Goal: Find specific page/section: Find specific page/section

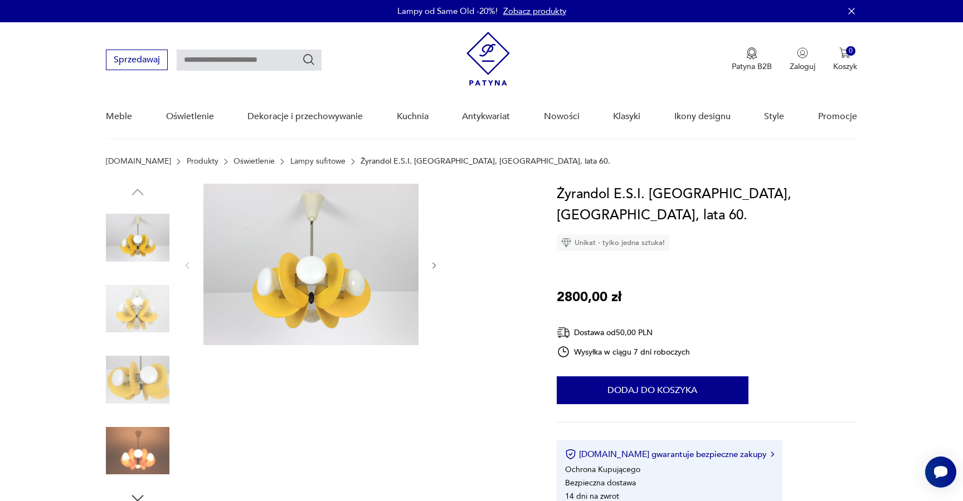
click at [438, 263] on icon "button" at bounding box center [434, 265] width 9 height 9
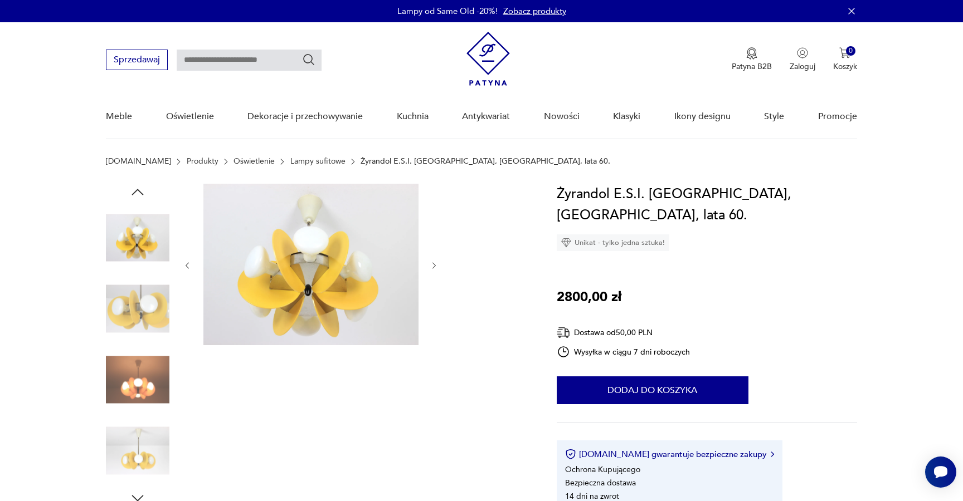
click at [438, 263] on icon "button" at bounding box center [434, 265] width 9 height 9
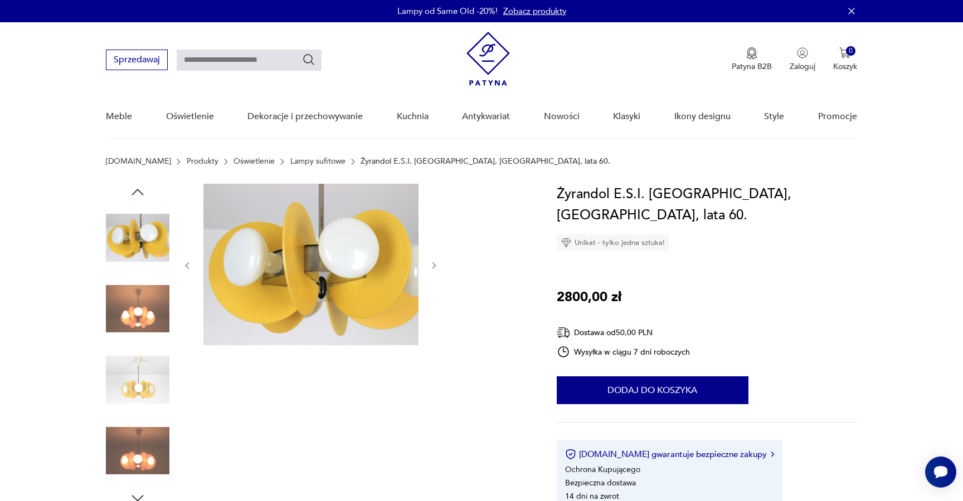
click at [438, 263] on icon "button" at bounding box center [434, 265] width 9 height 9
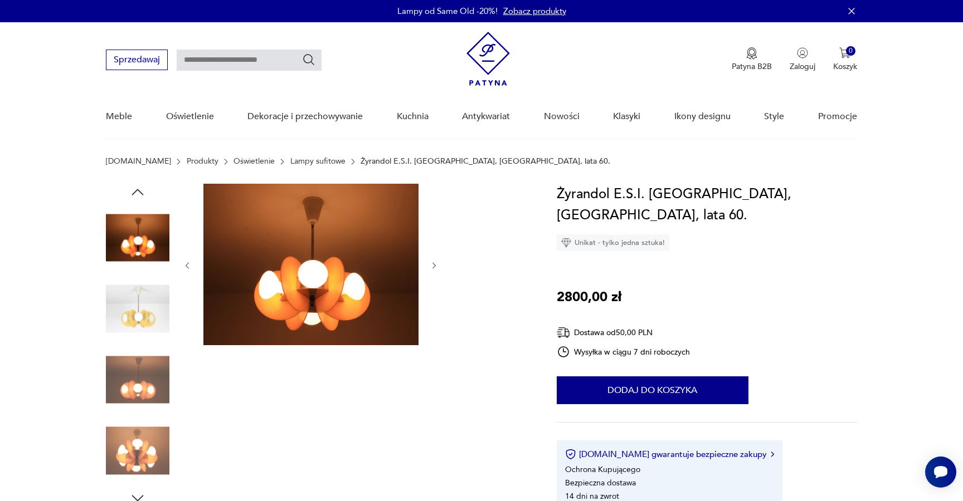
click at [438, 263] on icon "button" at bounding box center [434, 265] width 9 height 9
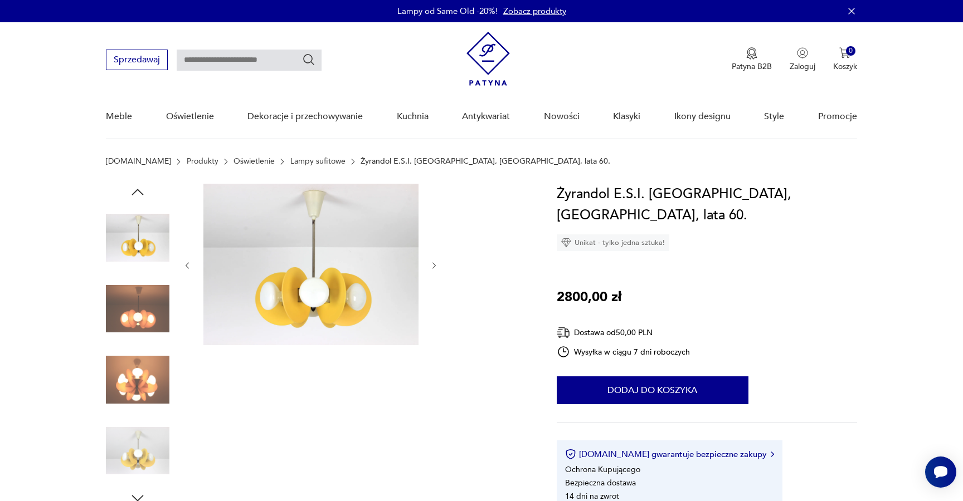
click at [438, 263] on icon "button" at bounding box center [434, 265] width 9 height 9
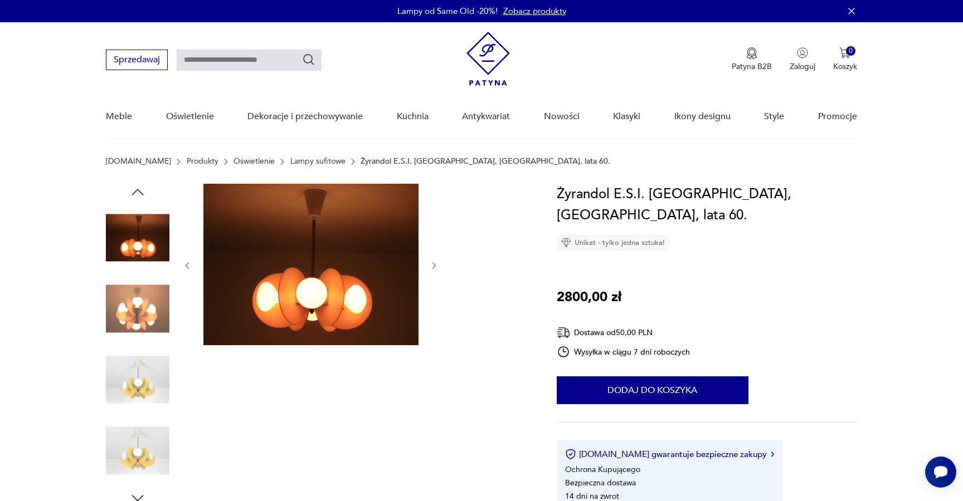
click at [439, 263] on icon "button" at bounding box center [434, 265] width 9 height 9
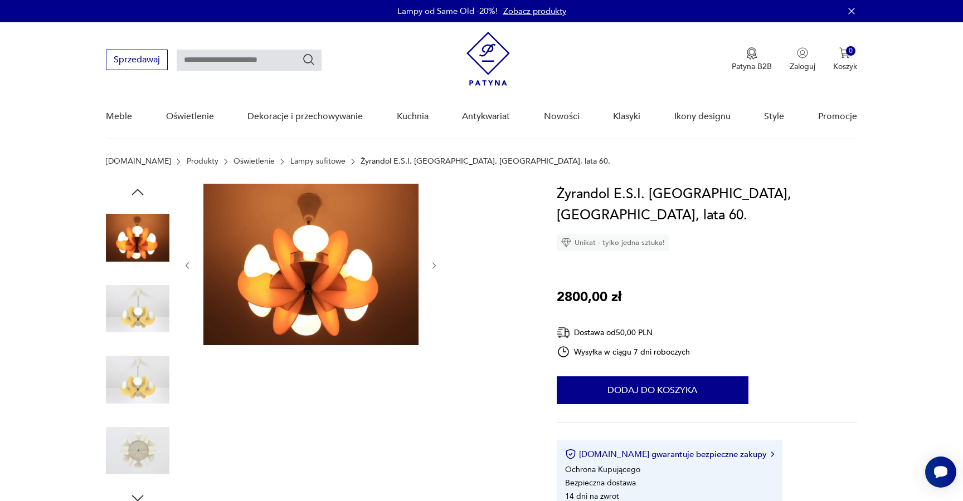
click at [439, 263] on icon "button" at bounding box center [434, 265] width 9 height 9
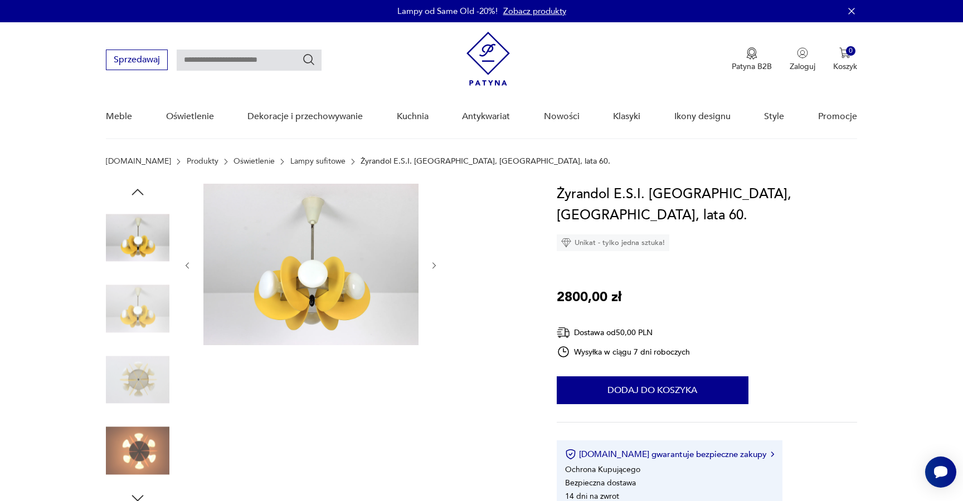
click at [439, 263] on icon "button" at bounding box center [434, 265] width 9 height 9
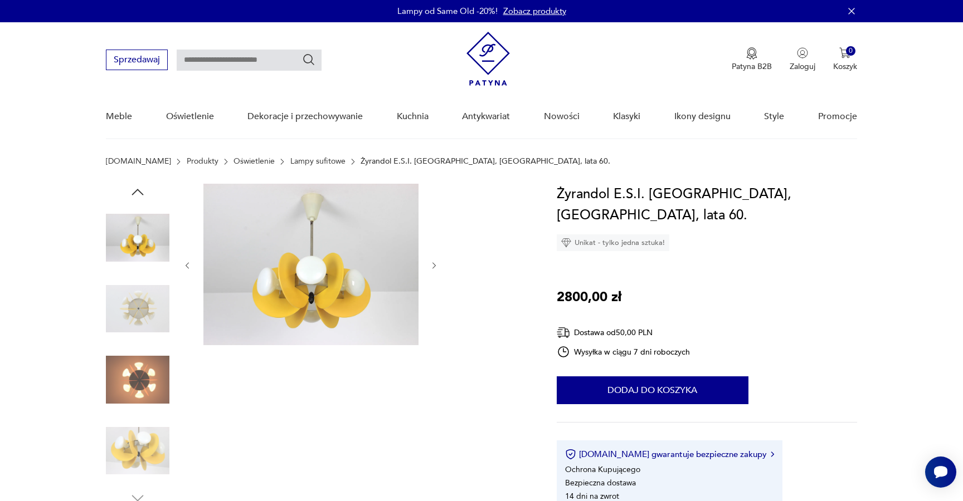
click at [439, 263] on icon "button" at bounding box center [434, 265] width 9 height 9
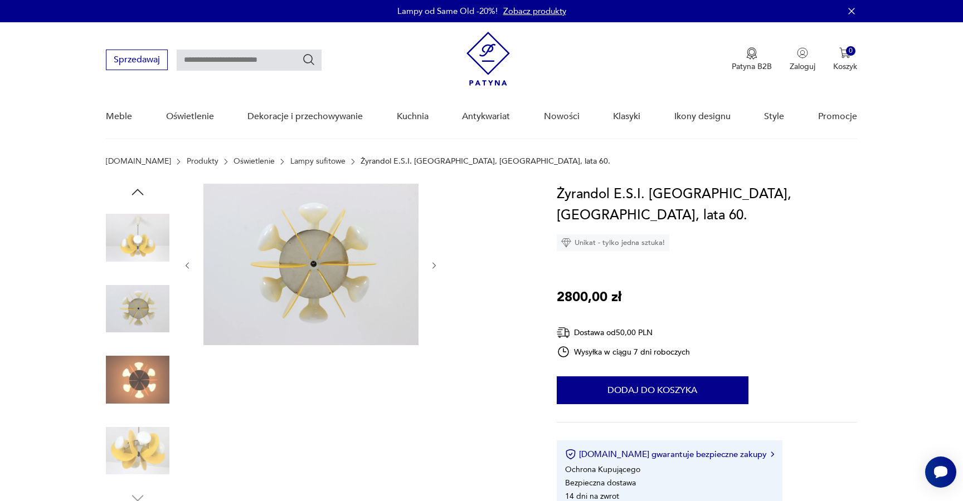
click at [439, 263] on icon "button" at bounding box center [434, 265] width 9 height 9
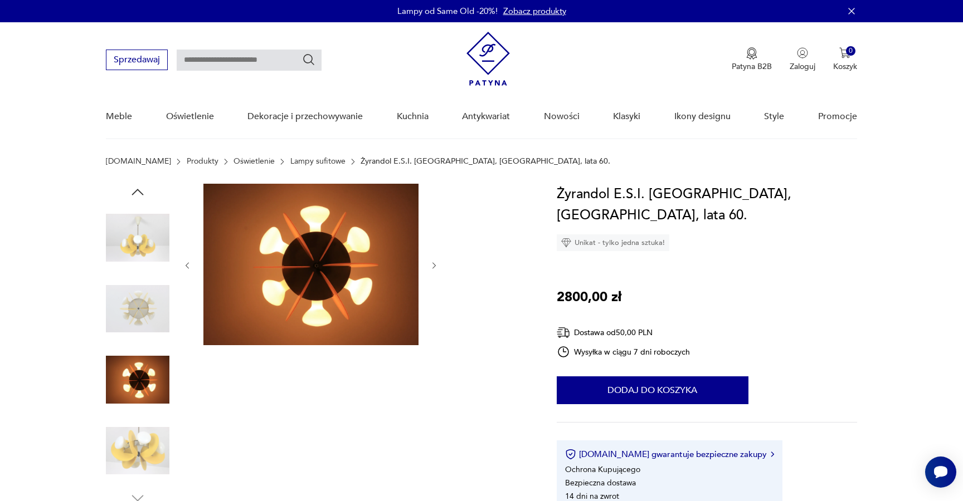
click at [439, 263] on icon "button" at bounding box center [434, 265] width 9 height 9
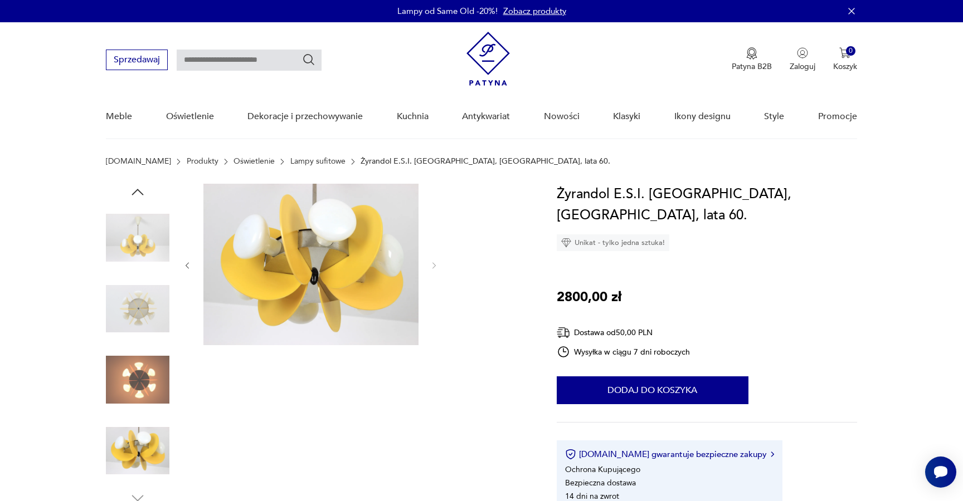
click at [252, 67] on input "text" at bounding box center [249, 60] width 145 height 21
type input "**********"
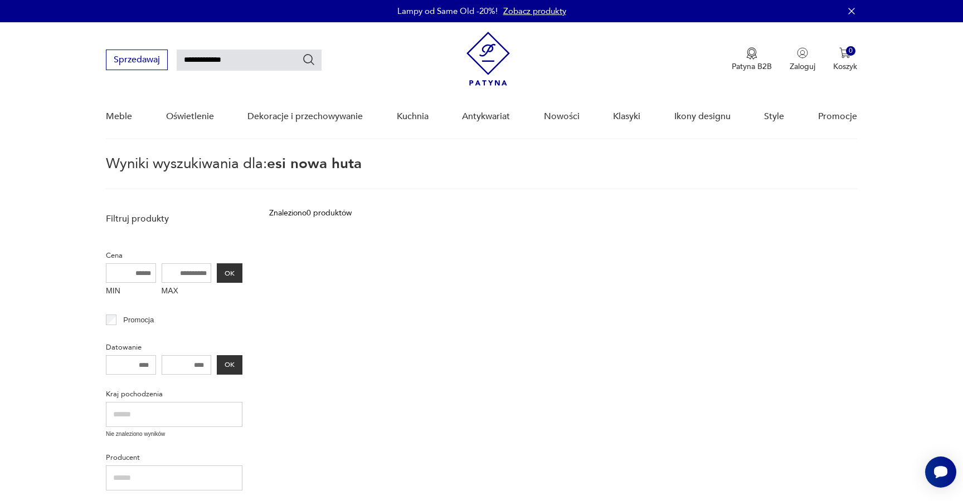
click at [184, 60] on input "**********" at bounding box center [249, 60] width 145 height 21
type input "**********"
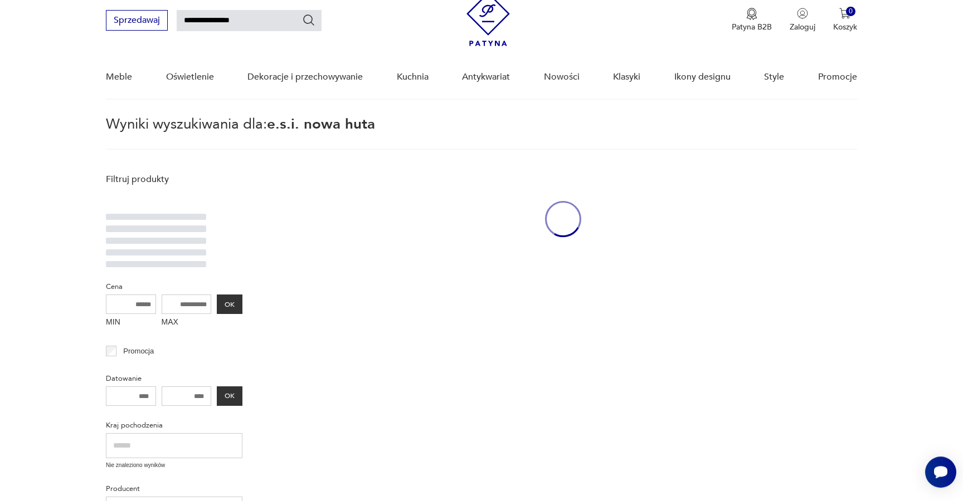
scroll to position [40, 0]
